Goal: Complete application form: Complete application form

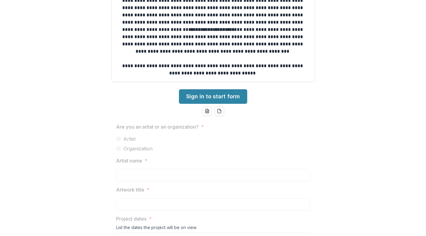
scroll to position [173, 0]
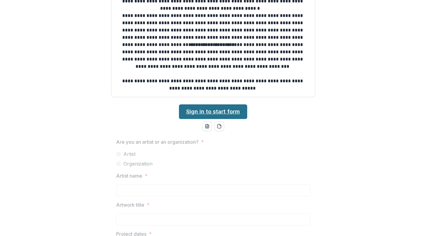
click at [218, 112] on link "Sign in to start form" at bounding box center [213, 112] width 68 height 15
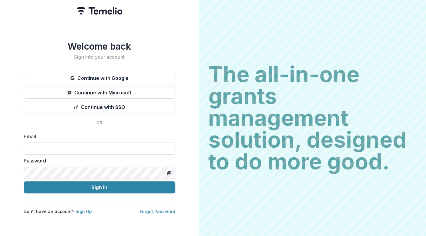
click at [119, 147] on input at bounding box center [100, 149] width 152 height 12
type input "**********"
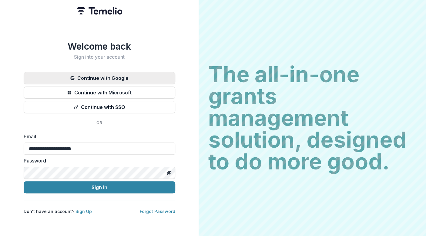
click at [132, 77] on button "Continue with Google" at bounding box center [100, 78] width 152 height 12
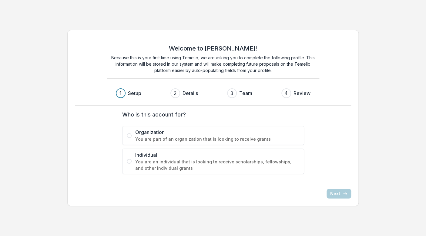
click at [184, 163] on span "You are an individual that is looking to receive scholarships, fellowships, and…" at bounding box center [217, 165] width 164 height 13
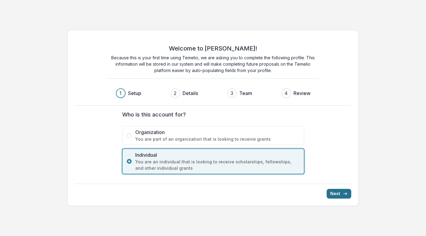
click at [338, 194] on button "Next" at bounding box center [338, 194] width 25 height 10
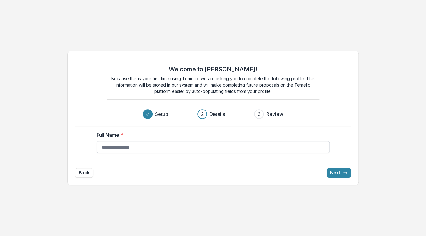
click at [257, 149] on input "Full Name *" at bounding box center [213, 147] width 233 height 12
type input "**********"
click at [341, 171] on button "Next" at bounding box center [338, 173] width 25 height 10
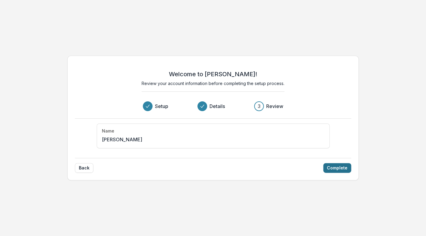
click at [341, 171] on button "Complete" at bounding box center [337, 168] width 28 height 10
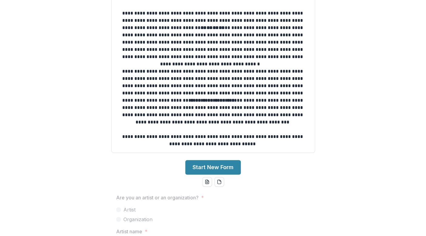
scroll to position [135, 0]
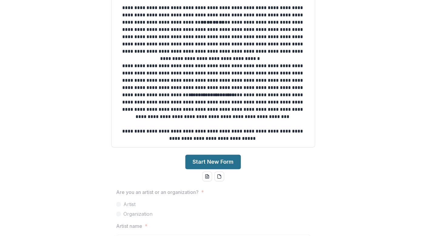
click at [237, 161] on button "Start New Form" at bounding box center [212, 162] width 55 height 15
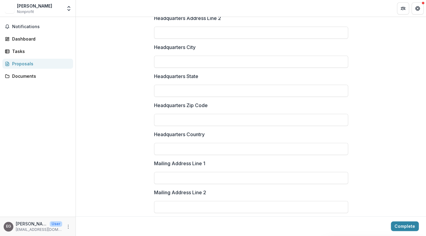
scroll to position [439, 0]
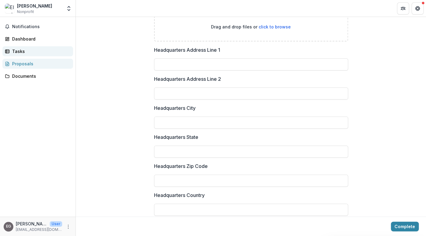
click at [36, 55] on link "Tasks" at bounding box center [37, 51] width 71 height 10
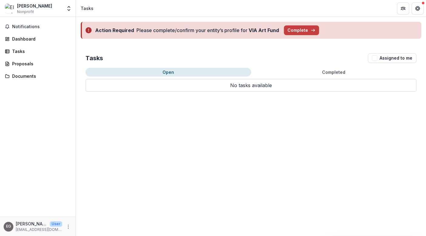
click at [39, 46] on div "Notifications Dashboard Tasks Proposals Documents" at bounding box center [37, 117] width 75 height 200
click at [39, 36] on div "Dashboard" at bounding box center [40, 39] width 56 height 6
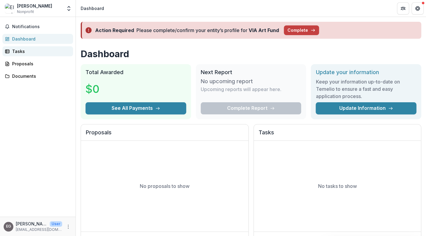
click at [33, 56] on link "Tasks" at bounding box center [37, 51] width 71 height 10
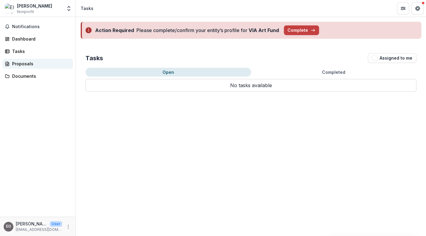
click at [31, 64] on div "Proposals" at bounding box center [40, 64] width 56 height 6
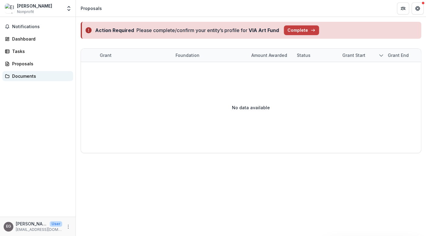
click at [28, 75] on div "Documents" at bounding box center [40, 76] width 56 height 6
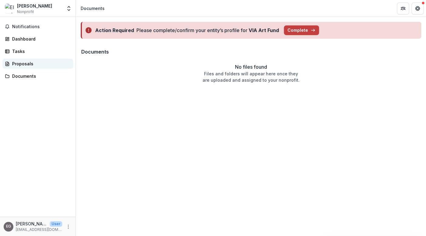
click at [18, 66] on div "Proposals" at bounding box center [40, 64] width 56 height 6
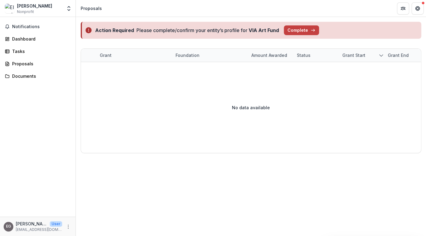
click at [41, 57] on div "Notifications Dashboard Tasks Proposals Documents" at bounding box center [37, 117] width 75 height 200
click at [41, 54] on div "Tasks" at bounding box center [40, 51] width 56 height 6
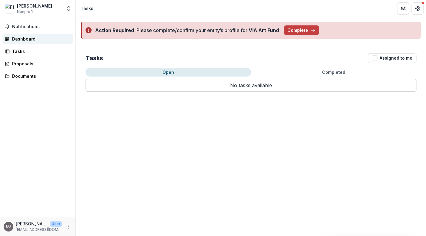
click at [34, 38] on div "Dashboard" at bounding box center [40, 39] width 56 height 6
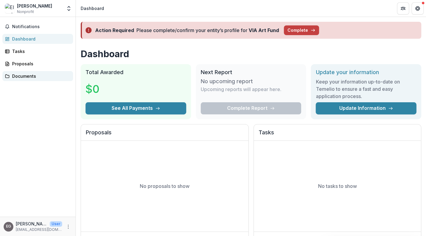
click at [25, 76] on div "Documents" at bounding box center [40, 76] width 56 height 6
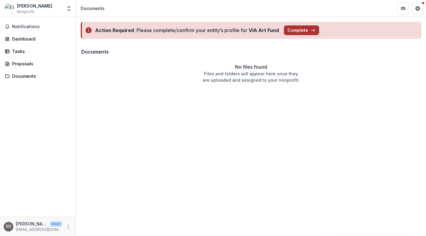
click at [294, 28] on button "Complete" at bounding box center [301, 30] width 35 height 10
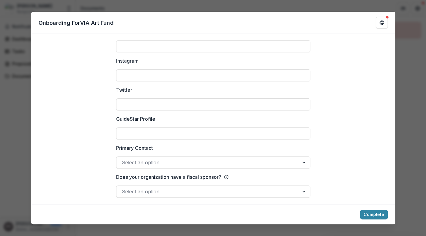
scroll to position [837, 0]
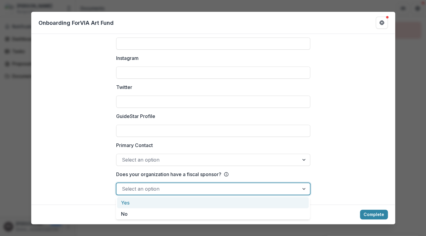
click at [211, 189] on div at bounding box center [208, 189] width 172 height 8
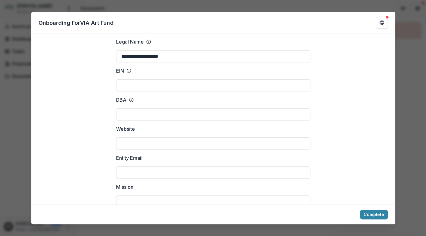
scroll to position [0, 0]
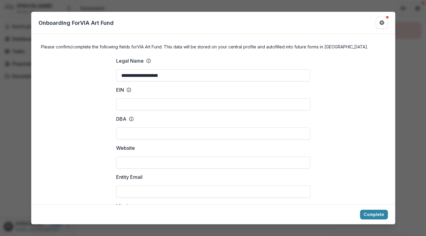
click at [129, 91] on icon at bounding box center [128, 90] width 5 height 5
click at [129, 98] on input "EIN" at bounding box center [213, 104] width 194 height 12
click at [129, 91] on icon at bounding box center [128, 90] width 5 height 5
click at [129, 98] on input "EIN" at bounding box center [213, 104] width 194 height 12
click at [128, 90] on icon at bounding box center [128, 90] width 5 height 5
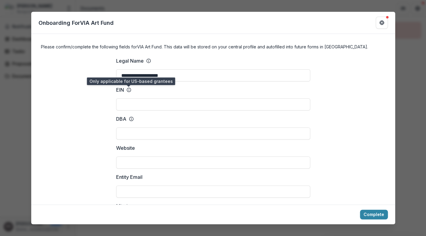
click at [128, 98] on input "EIN" at bounding box center [213, 104] width 194 height 12
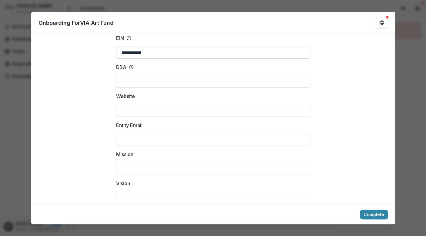
scroll to position [70, 0]
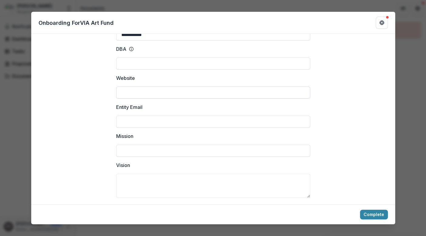
type input "**********"
click at [120, 91] on input "Website" at bounding box center [213, 93] width 194 height 12
type input "**********"
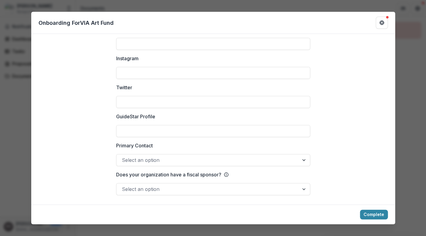
scroll to position [837, 0]
click at [368, 216] on button "Complete" at bounding box center [374, 215] width 28 height 10
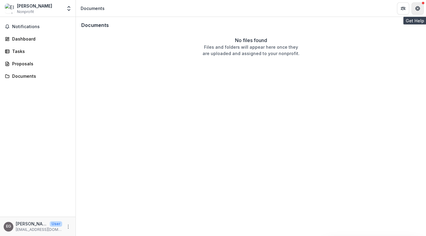
click at [416, 12] on button "Get Help" at bounding box center [417, 8] width 12 height 12
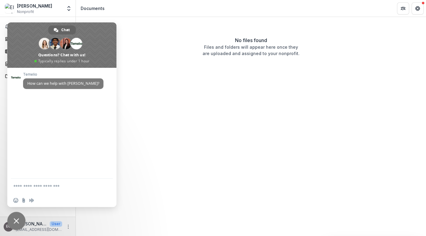
click at [305, 42] on div "No files found Files and folders will appear here once they are uploaded and as…" at bounding box center [250, 47] width 341 height 20
click at [237, 50] on p "Files and folders will appear here once they are uploaded and assigned to your …" at bounding box center [250, 50] width 97 height 13
click at [55, 17] on div "Elizabeth Grandsaert Nonprofit Team Settings Settings" at bounding box center [37, 9] width 75 height 14
click at [140, 86] on div "Documents No files found Files and folders will appear here once they are uploa…" at bounding box center [251, 126] width 350 height 219
click at [18, 222] on span "Close chat" at bounding box center [16, 220] width 5 height 5
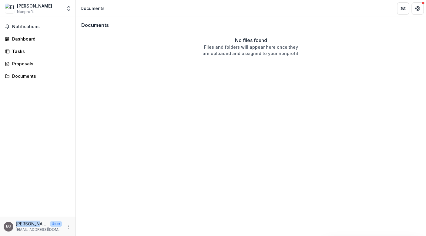
click at [18, 222] on p "Elizabeth Grandsaert" at bounding box center [32, 224] width 32 height 6
click at [30, 123] on div "Notifications Dashboard Tasks Proposals Documents" at bounding box center [37, 117] width 75 height 200
click at [16, 54] on div "Tasks" at bounding box center [40, 51] width 56 height 6
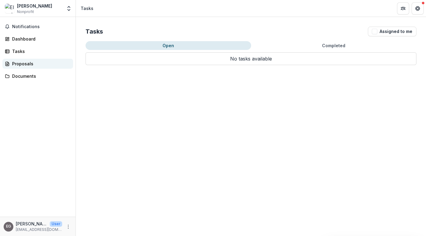
click at [18, 61] on div "Proposals" at bounding box center [40, 64] width 56 height 6
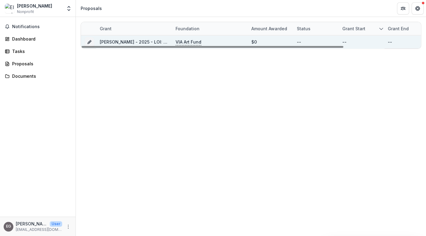
click at [155, 44] on link "Elizabeth Grandsaert - 2025 - LOI: Artistic Production Spring 2026" at bounding box center [164, 41] width 129 height 5
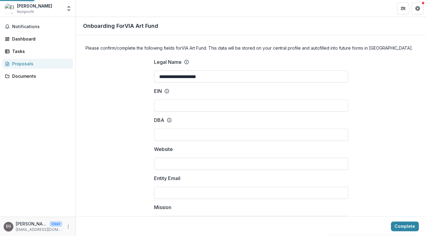
type input "**********"
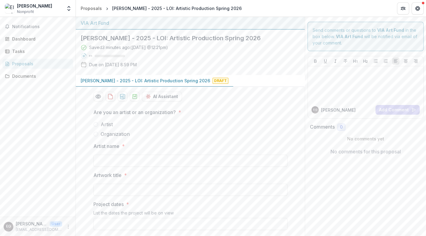
click at [29, 60] on link "Proposals" at bounding box center [37, 64] width 71 height 10
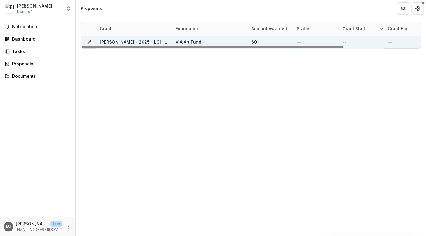
click at [192, 43] on p "VIA Art Fund" at bounding box center [188, 42] width 26 height 7
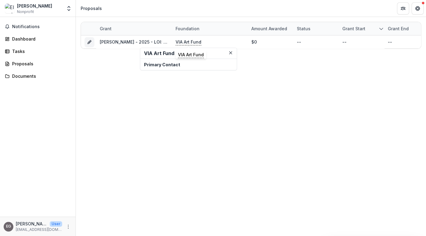
click at [168, 64] on p "Primary Contact" at bounding box center [188, 65] width 89 height 6
click at [130, 152] on div "Grant Foundation Amount awarded Status Grant start Grant end Due Date Report Du…" at bounding box center [251, 126] width 350 height 219
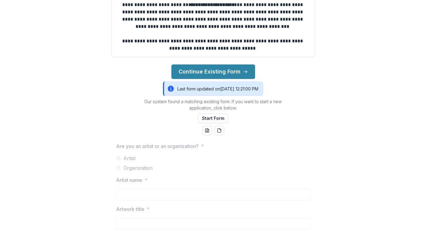
scroll to position [255, 0]
